Goal: Task Accomplishment & Management: Use online tool/utility

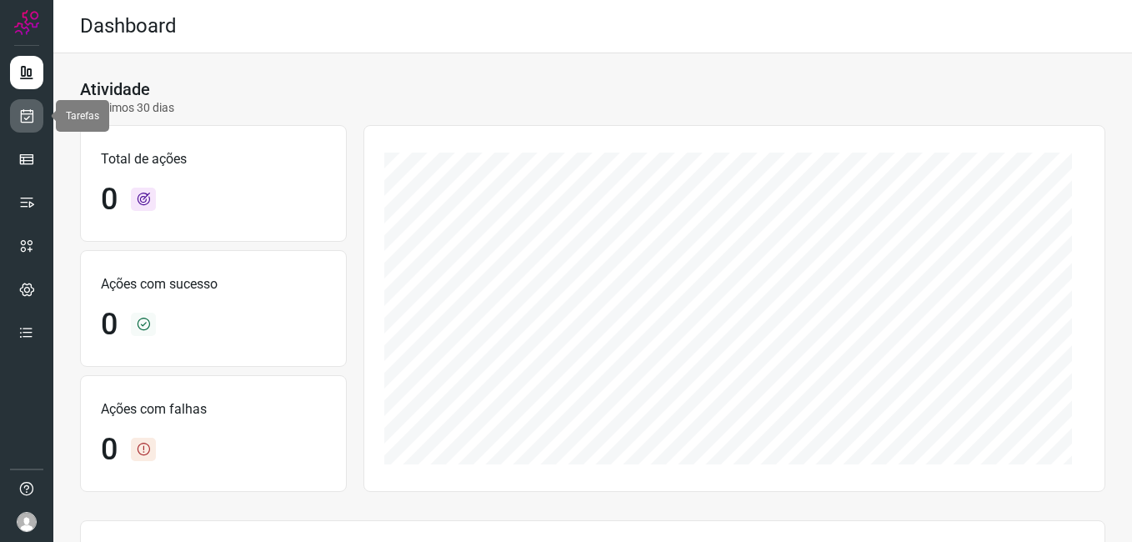
click at [32, 113] on icon at bounding box center [27, 116] width 18 height 17
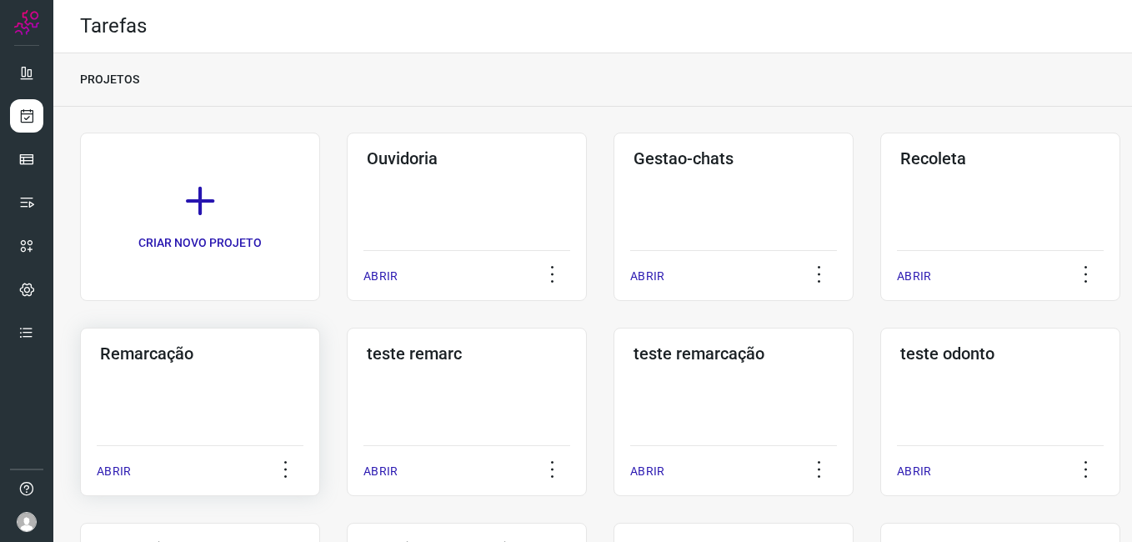
click at [157, 351] on h3 "Remarcação" at bounding box center [200, 353] width 200 height 20
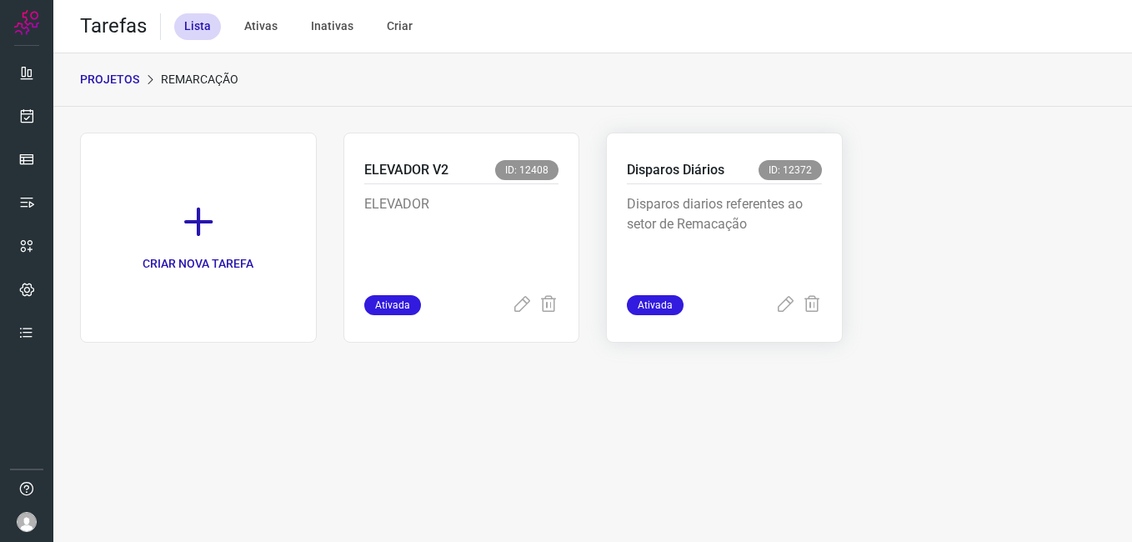
click at [767, 213] on p "Disparos diarios referentes ao setor de Remacação" at bounding box center [724, 235] width 195 height 83
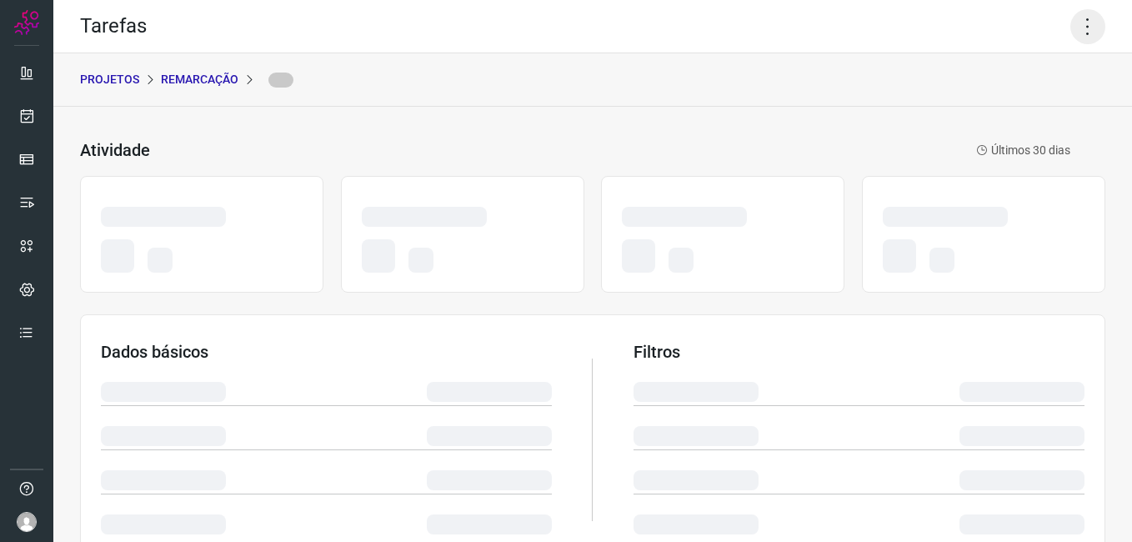
click at [1075, 24] on icon at bounding box center [1087, 26] width 35 height 35
click at [1071, 38] on icon at bounding box center [1087, 26] width 35 height 35
click at [1080, 23] on icon at bounding box center [1087, 26] width 35 height 35
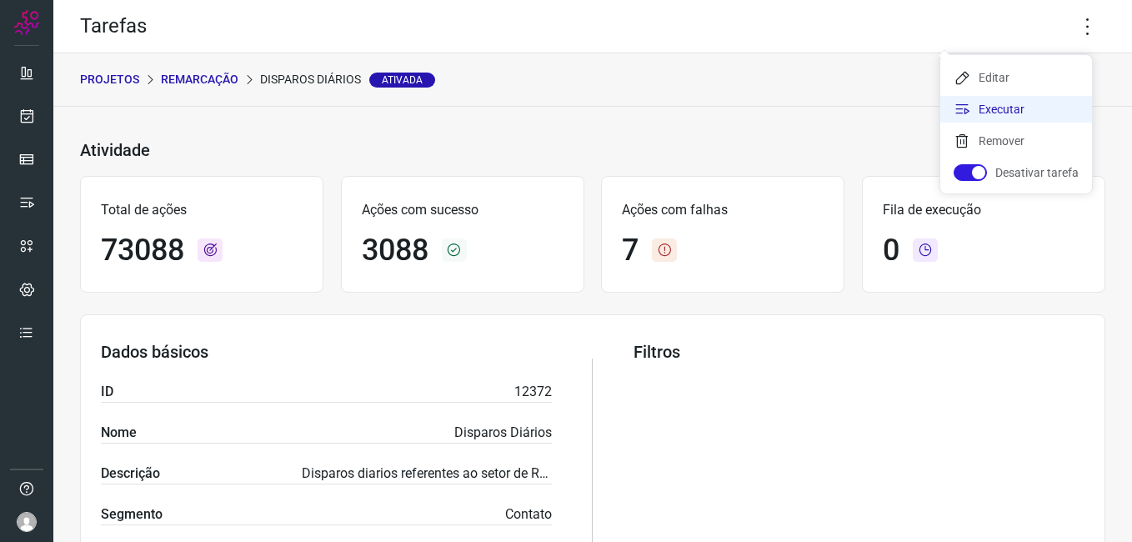
click at [1013, 97] on li "Executar" at bounding box center [1016, 109] width 152 height 27
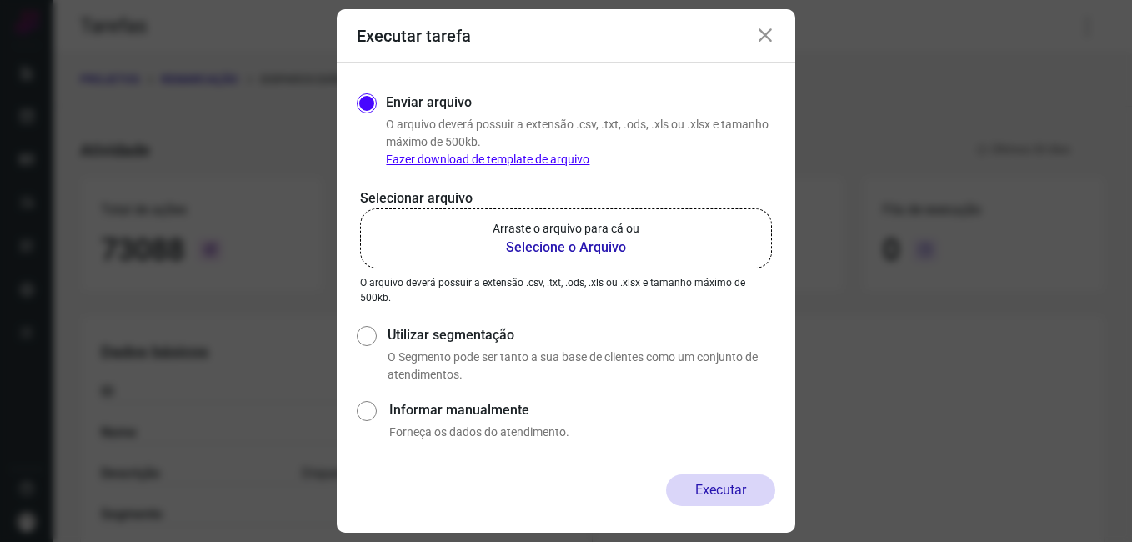
click at [598, 245] on b "Selecione o Arquivo" at bounding box center [566, 248] width 147 height 20
click at [0, 0] on input "Arraste o arquivo para cá ou Selecione o Arquivo" at bounding box center [0, 0] width 0 height 0
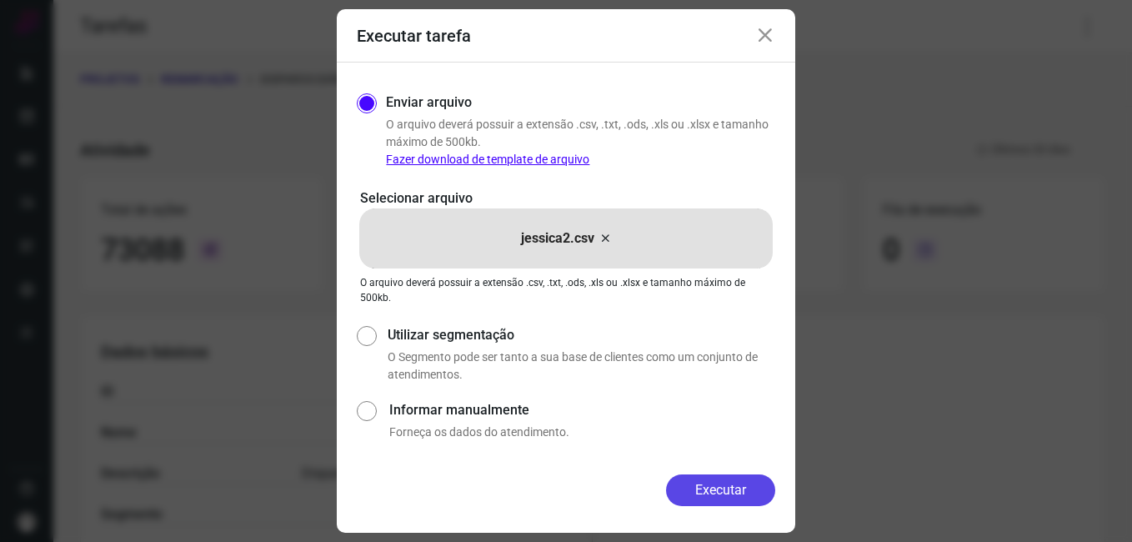
click at [749, 487] on button "Executar" at bounding box center [720, 490] width 109 height 32
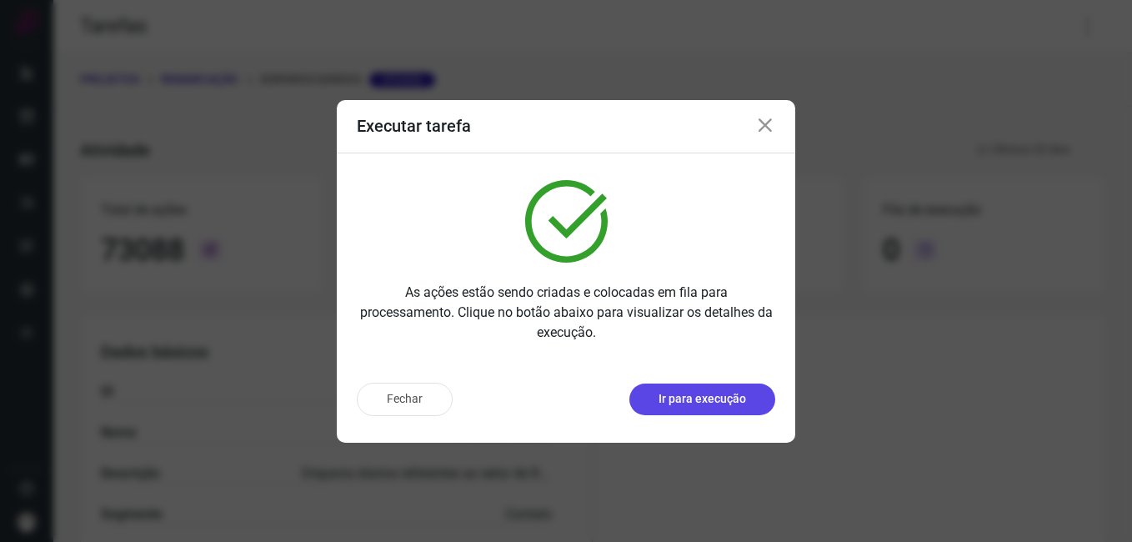
click at [702, 391] on p "Ir para execução" at bounding box center [703, 399] width 88 height 18
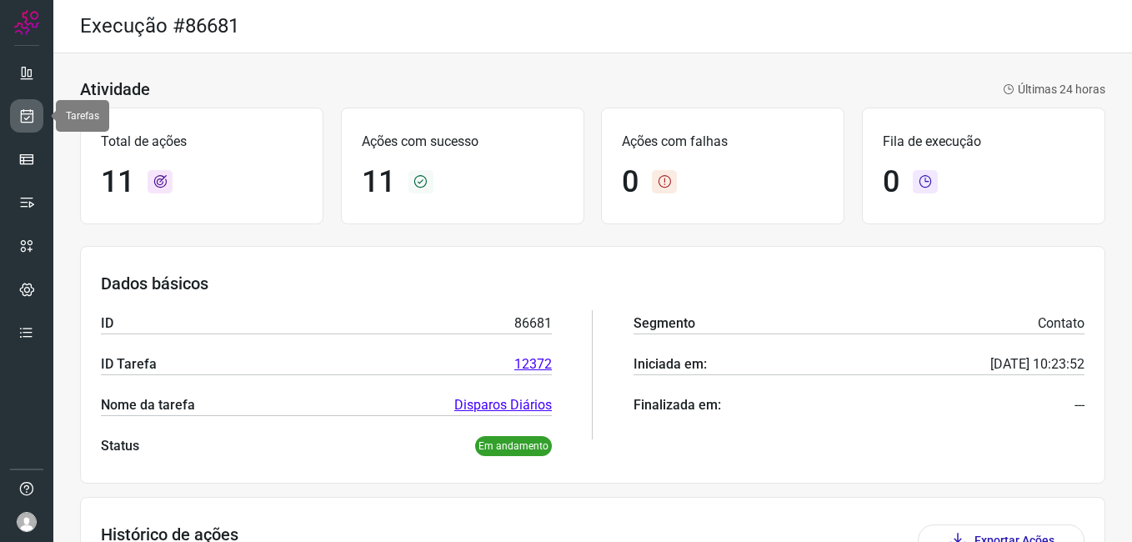
click at [32, 105] on link at bounding box center [26, 115] width 33 height 33
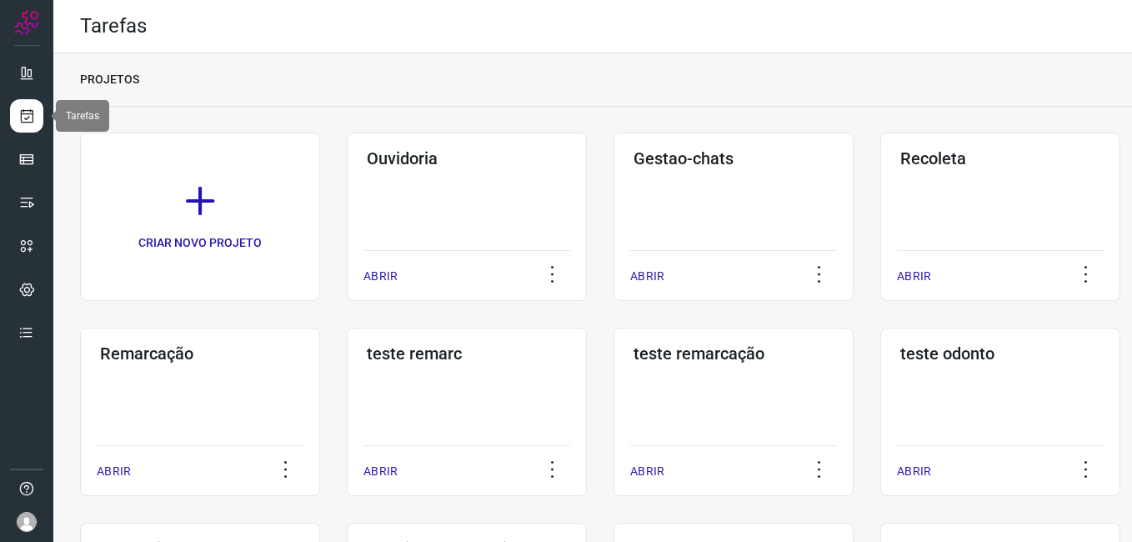
click at [27, 110] on icon at bounding box center [27, 116] width 18 height 17
click at [252, 364] on div "Remarcação ABRIR" at bounding box center [200, 412] width 240 height 168
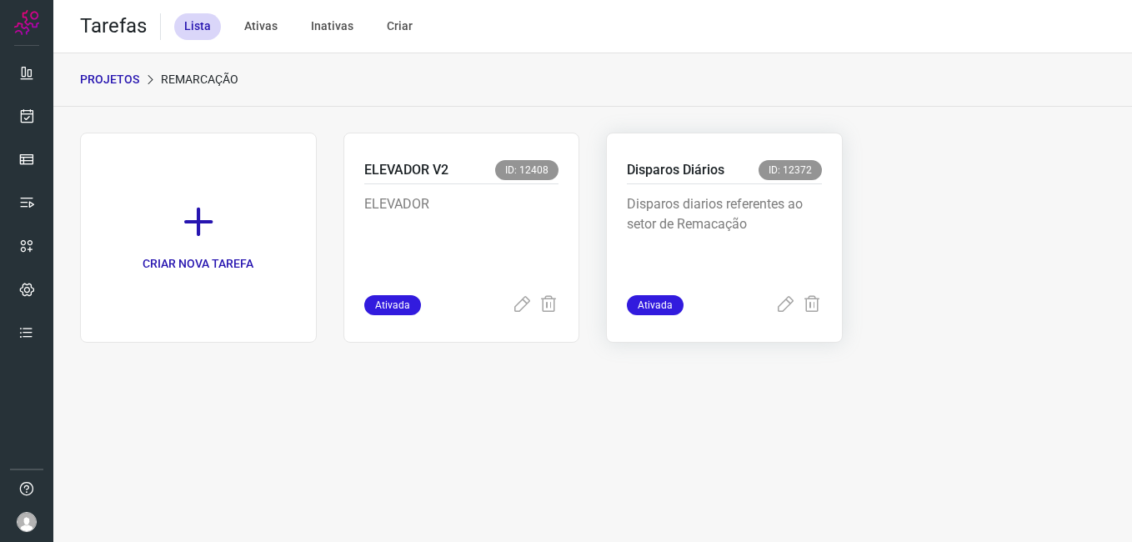
click at [708, 239] on p "Disparos diarios referentes ao setor de Remacação" at bounding box center [724, 235] width 195 height 83
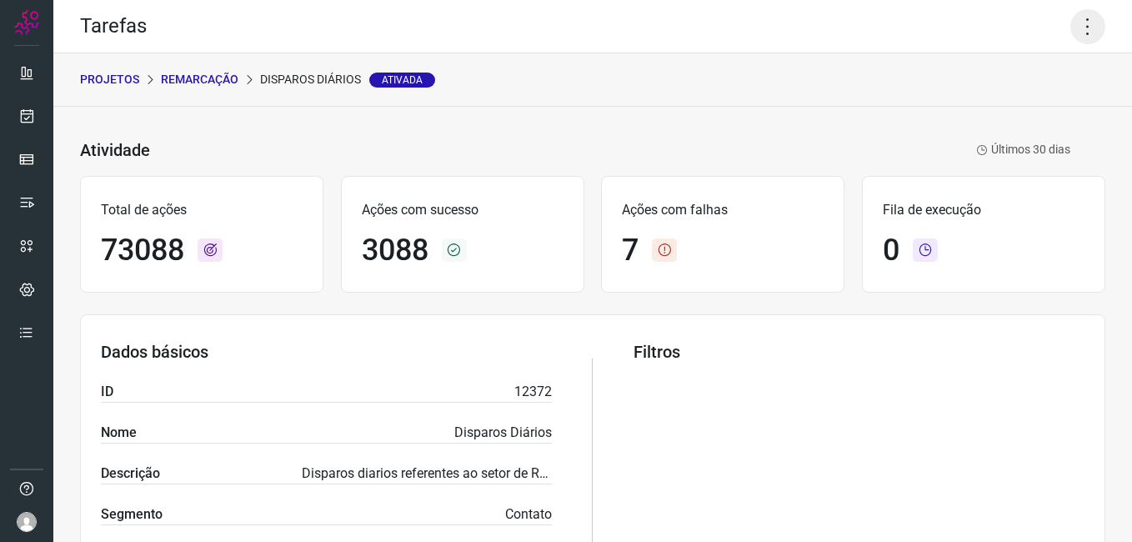
click at [1070, 36] on icon at bounding box center [1087, 26] width 35 height 35
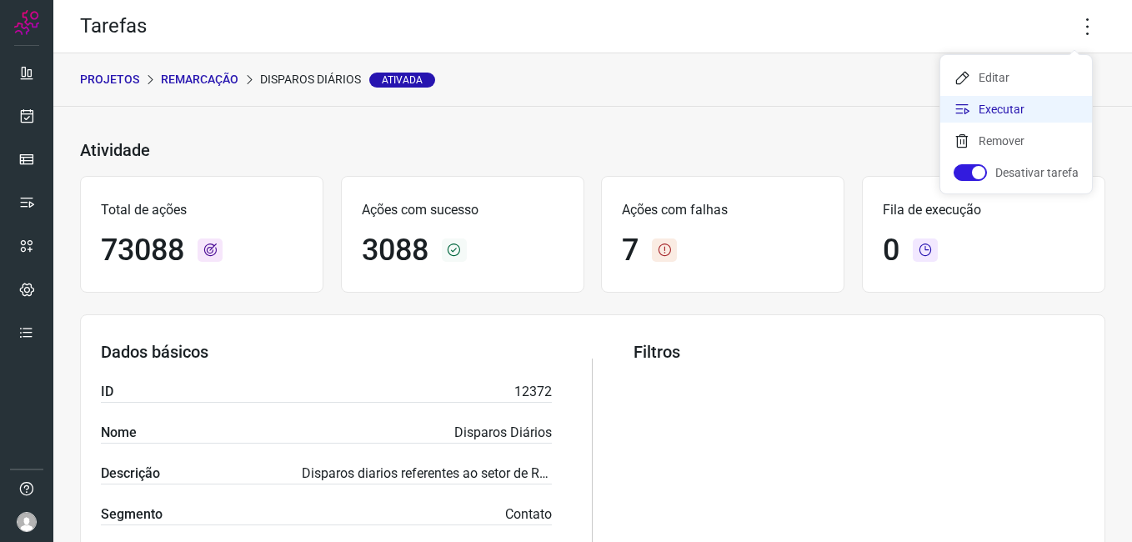
click at [994, 118] on li "Executar" at bounding box center [1016, 109] width 152 height 27
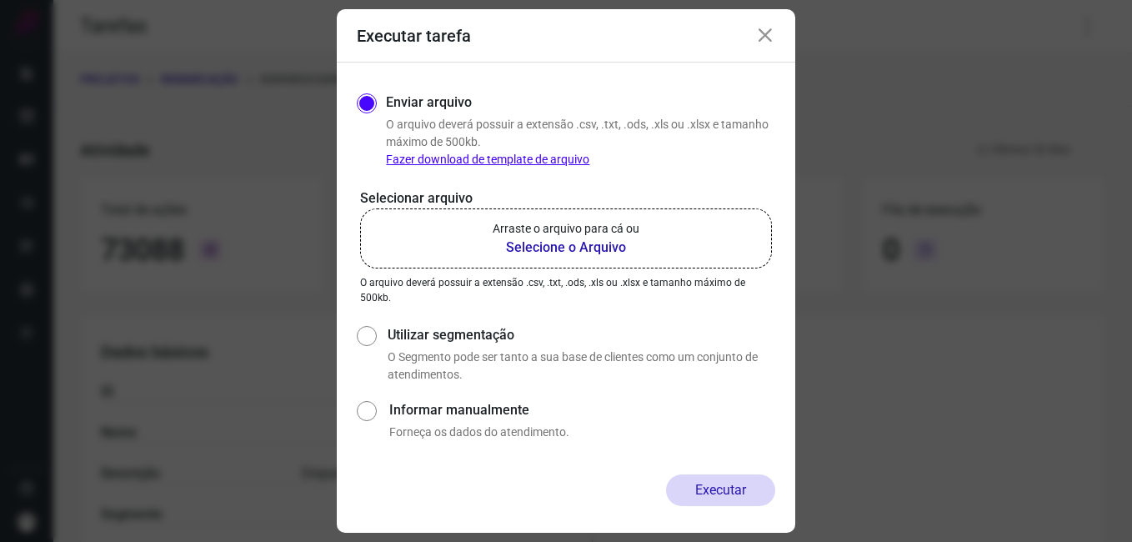
click at [599, 247] on b "Selecione o Arquivo" at bounding box center [566, 248] width 147 height 20
click at [0, 0] on input "Arraste o arquivo para cá ou Selecione o Arquivo" at bounding box center [0, 0] width 0 height 0
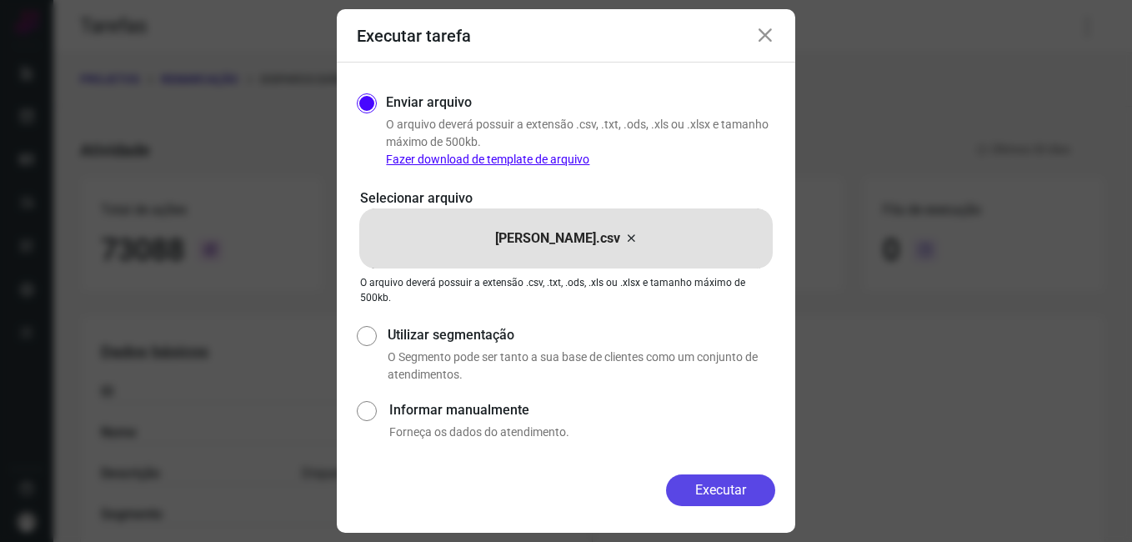
click at [732, 497] on button "Executar" at bounding box center [720, 490] width 109 height 32
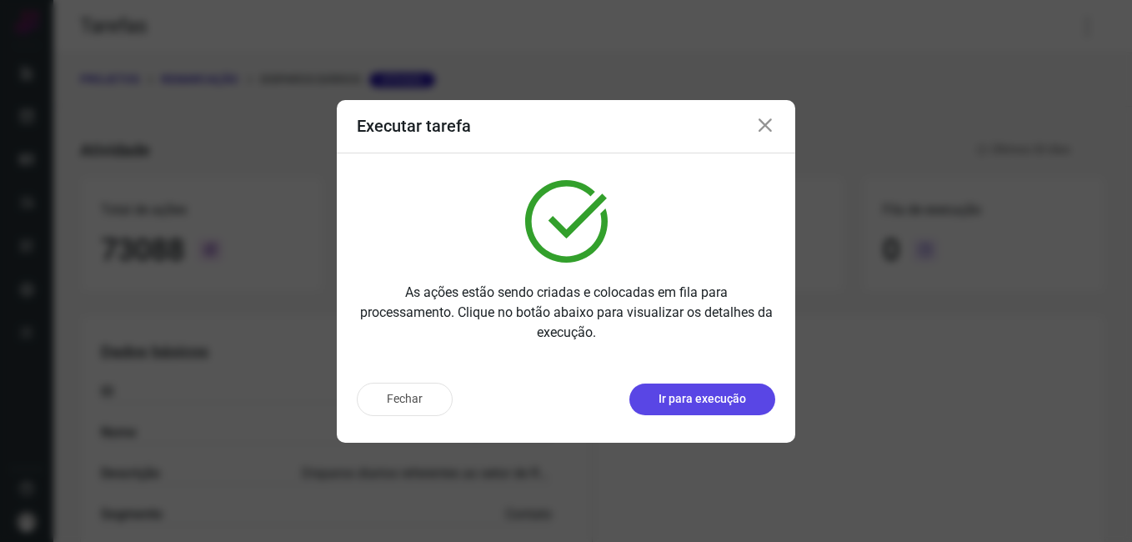
click at [689, 403] on p "Ir para execução" at bounding box center [703, 399] width 88 height 18
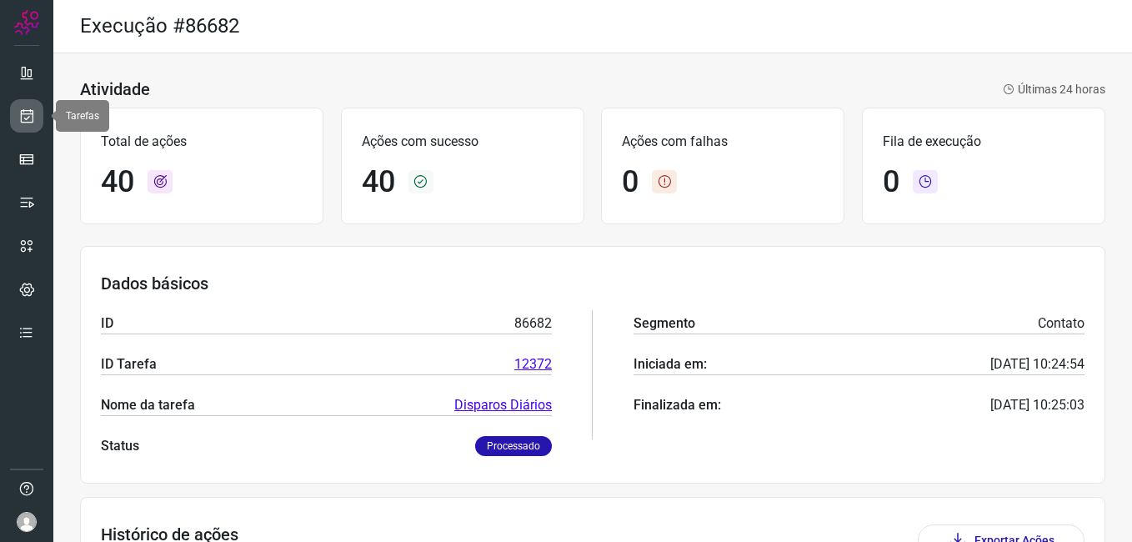
click at [26, 123] on icon at bounding box center [27, 116] width 18 height 17
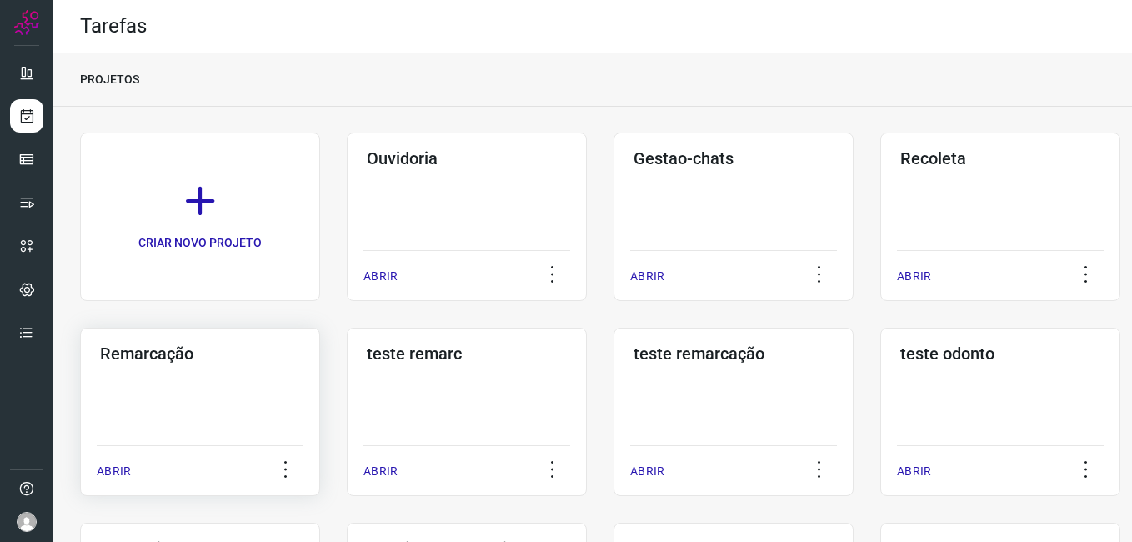
click at [203, 378] on div "Remarcação ABRIR" at bounding box center [200, 412] width 240 height 168
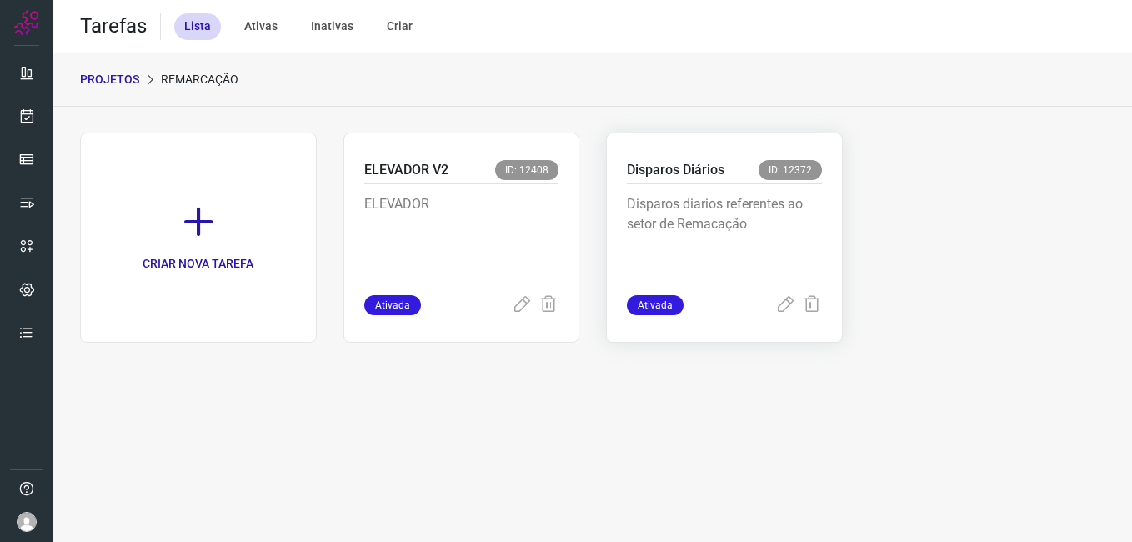
click at [708, 184] on div "Disparos diarios referentes ao setor de Remacação" at bounding box center [724, 239] width 195 height 111
